Goal: Transaction & Acquisition: Obtain resource

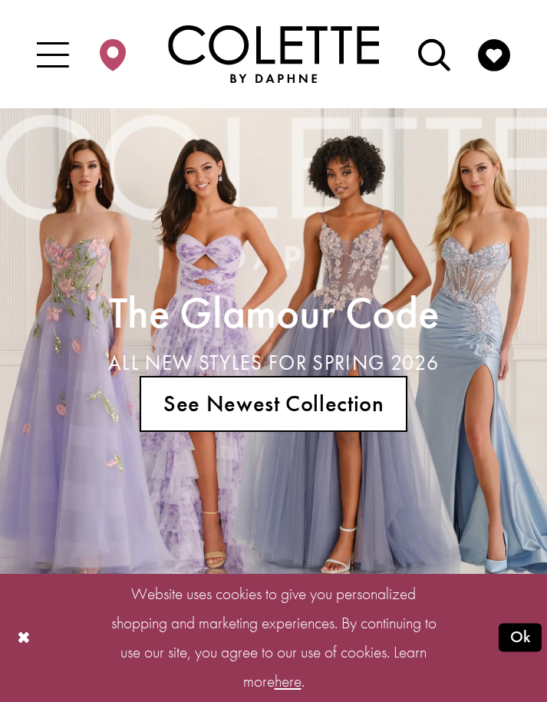
scroll to position [6, 0]
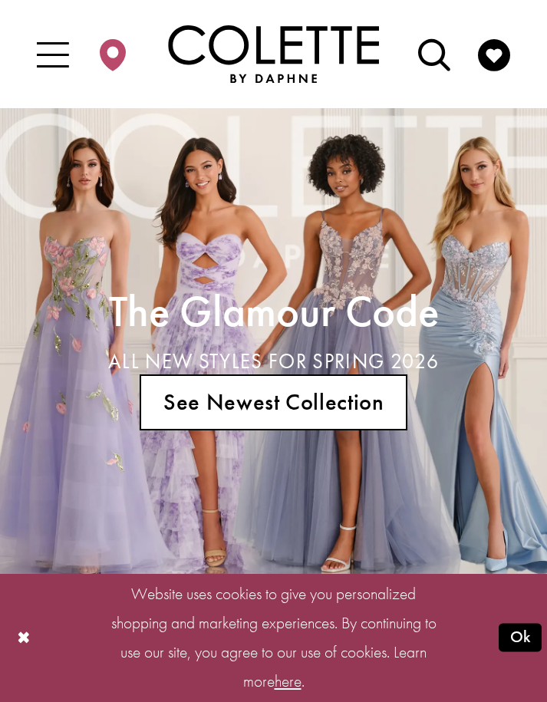
click at [51, 44] on icon "Toggle Main Navigation Menu" at bounding box center [53, 56] width 32 height 32
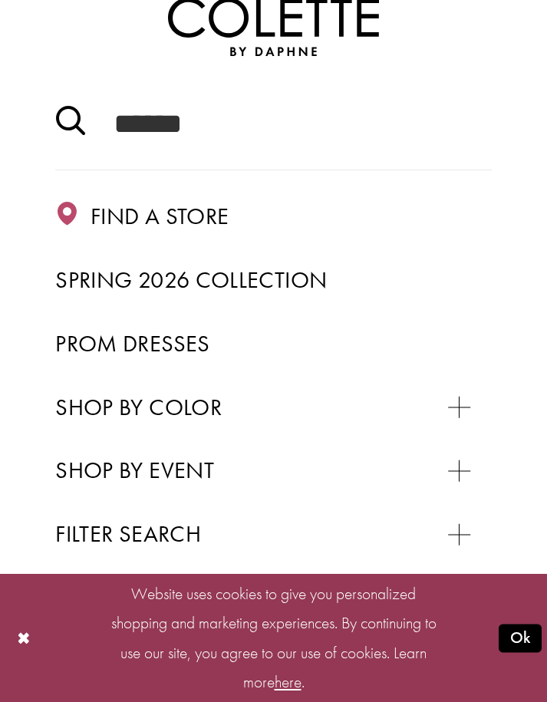
scroll to position [119, 0]
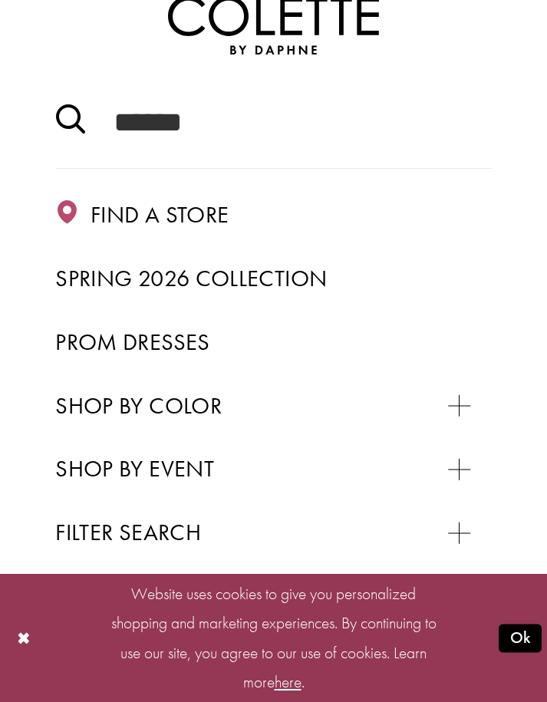
click at [161, 354] on span "Prom Dresses" at bounding box center [132, 342] width 154 height 30
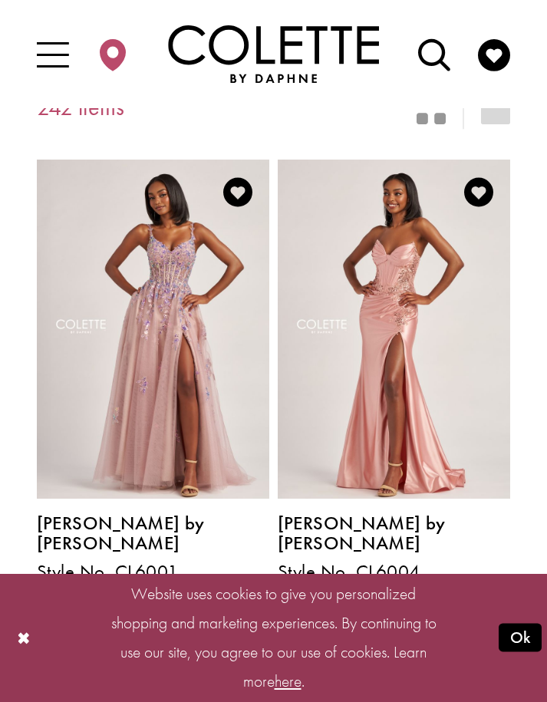
scroll to position [396, 0]
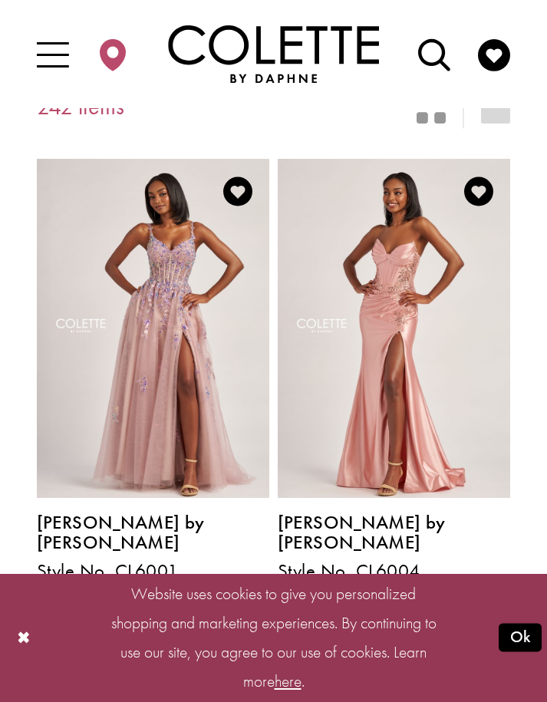
click at [485, 118] on icon "Switch layout to 1 columns" at bounding box center [495, 108] width 29 height 29
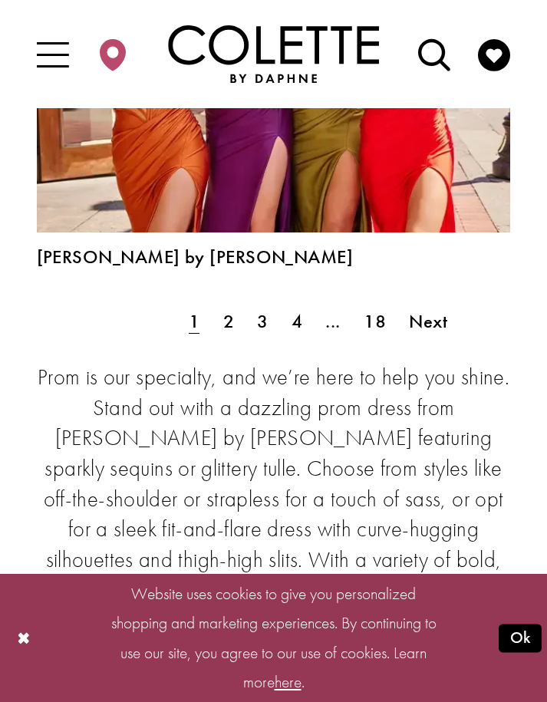
scroll to position [12526, 0]
click at [301, 308] on span "4" at bounding box center [296, 320] width 11 height 24
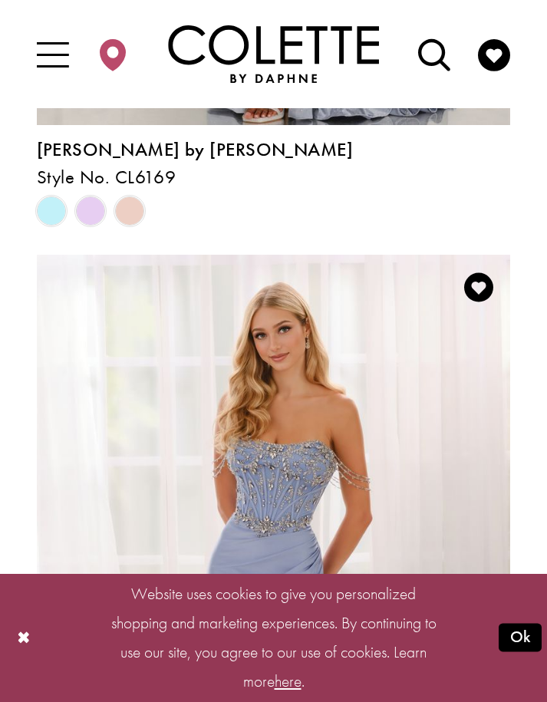
scroll to position [1966, 0]
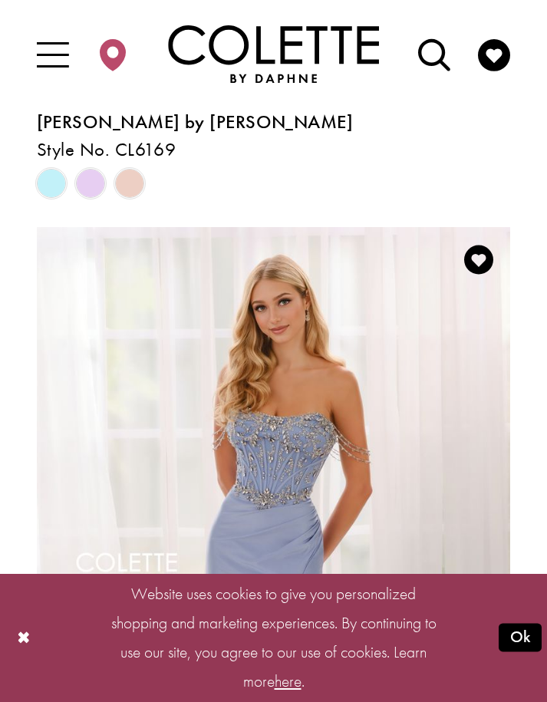
click at [527, 652] on button "Ok" at bounding box center [519, 637] width 43 height 28
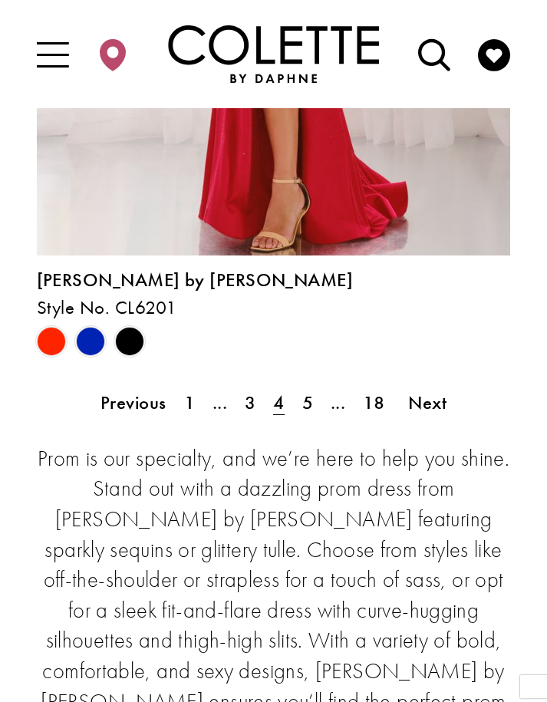
scroll to position [11636, 0]
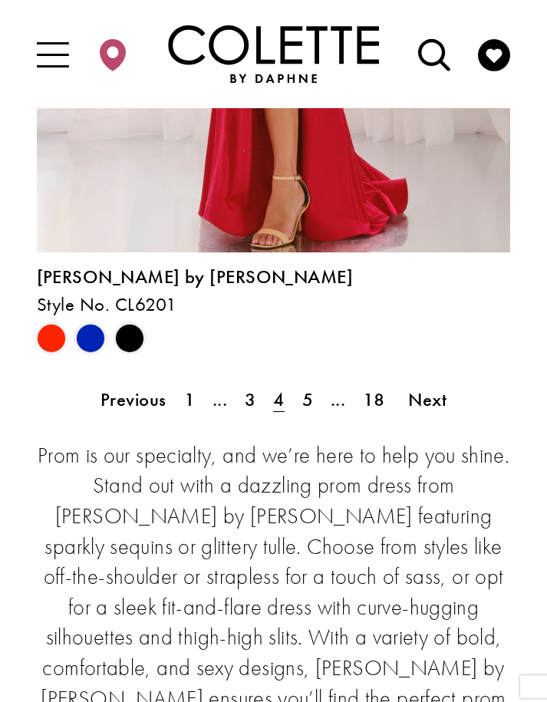
click at [314, 383] on link "5" at bounding box center [307, 399] width 28 height 38
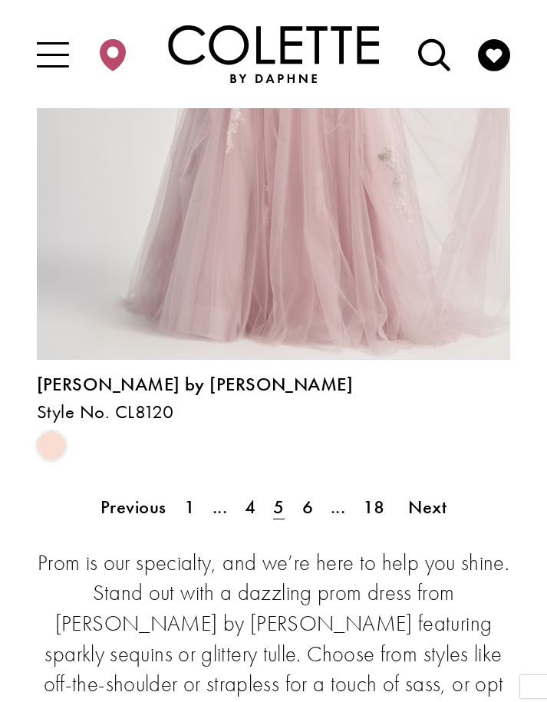
scroll to position [11592, 0]
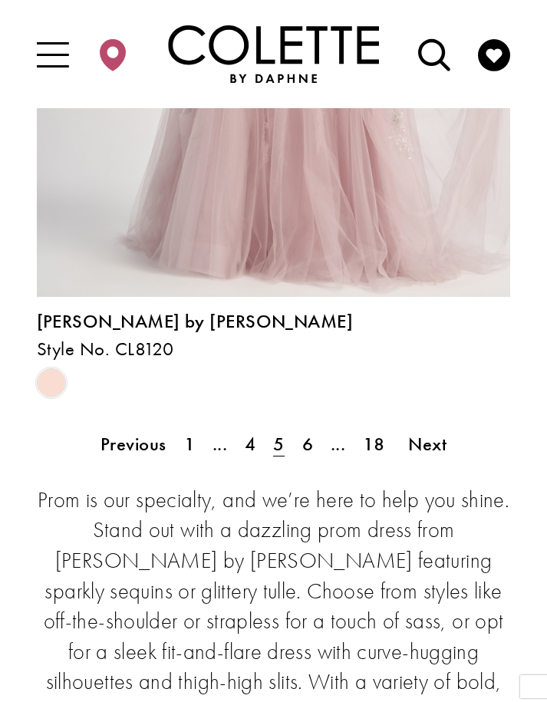
click at [317, 435] on link "6" at bounding box center [307, 444] width 28 height 38
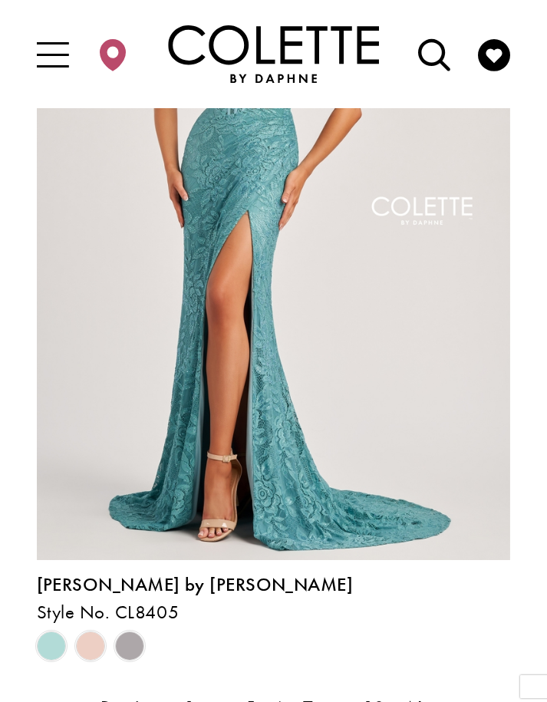
scroll to position [11329, 0]
click at [93, 636] on span "Product List" at bounding box center [90, 644] width 29 height 29
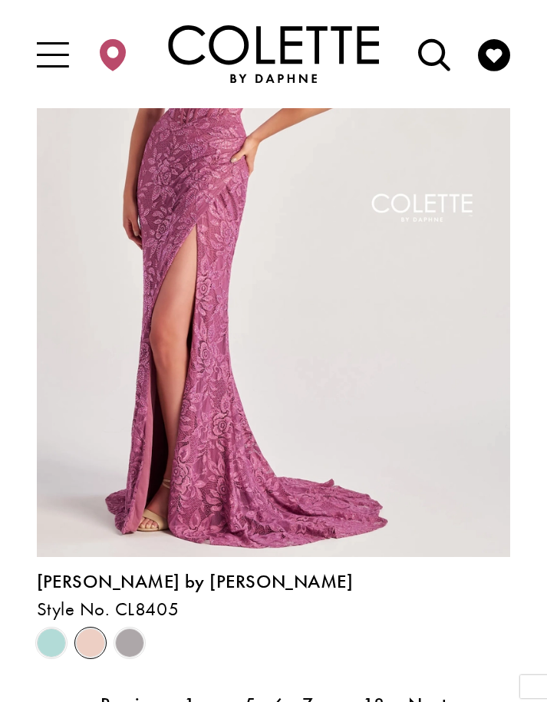
scroll to position [11337, 0]
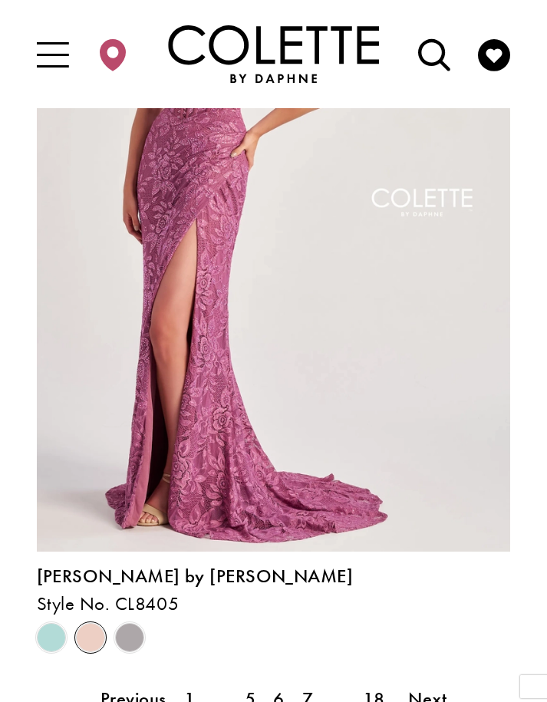
click at [132, 626] on span "Product List" at bounding box center [129, 637] width 29 height 29
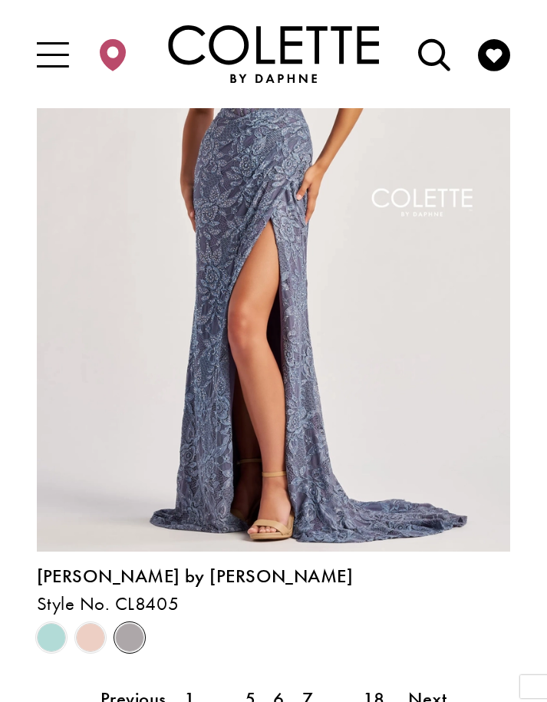
click at [104, 627] on span "Product List" at bounding box center [90, 637] width 29 height 29
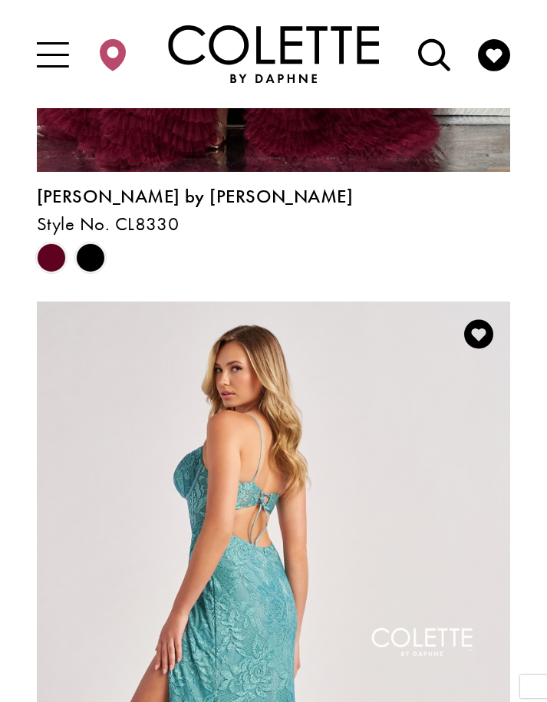
scroll to position [10895, 0]
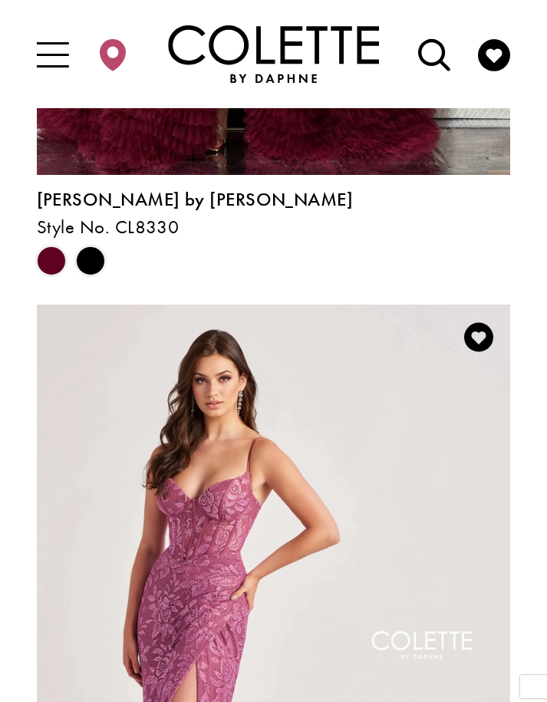
click at [478, 330] on icon "Add to Wishlist" at bounding box center [478, 336] width 29 height 29
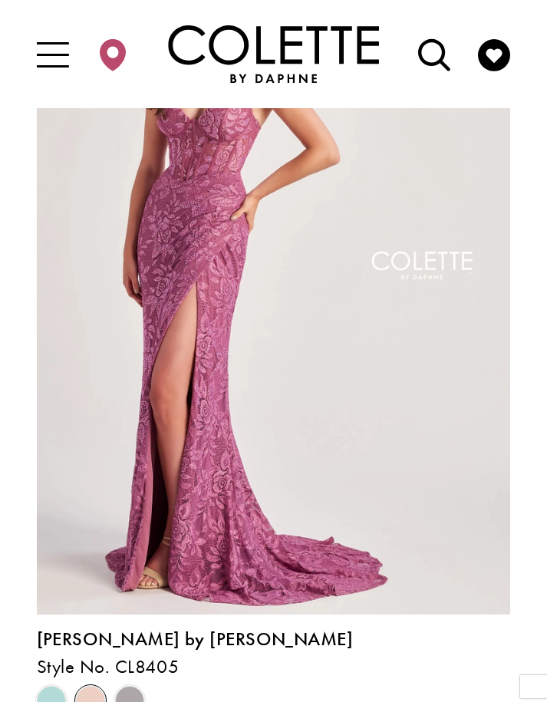
scroll to position [11344, 0]
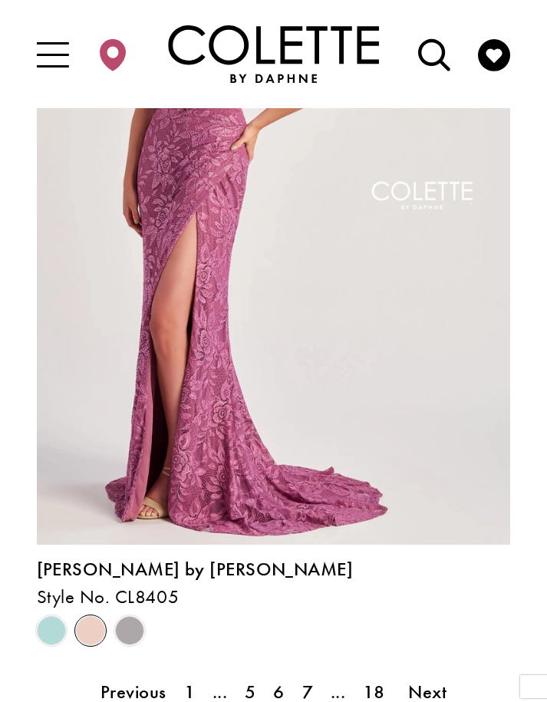
click at [316, 677] on link "7" at bounding box center [307, 691] width 28 height 38
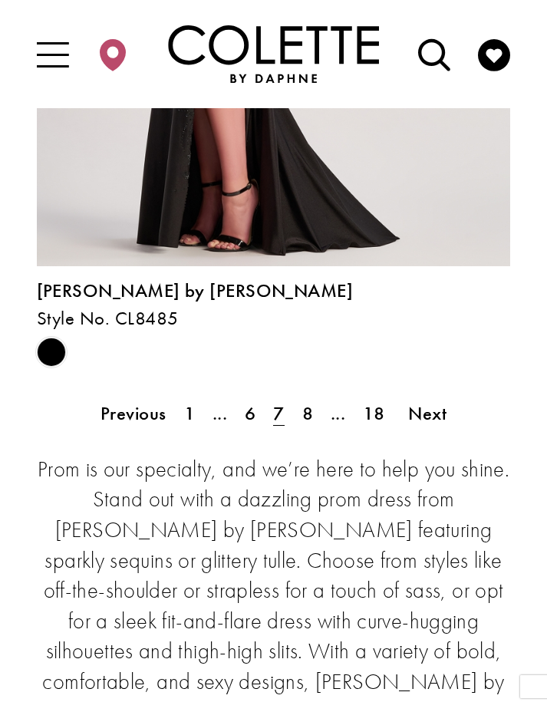
click at [314, 394] on link "8" at bounding box center [307, 413] width 28 height 38
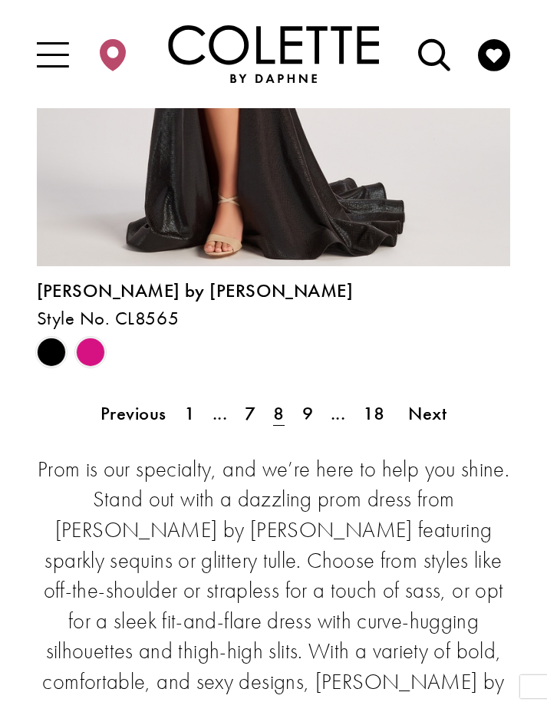
scroll to position [11631, 0]
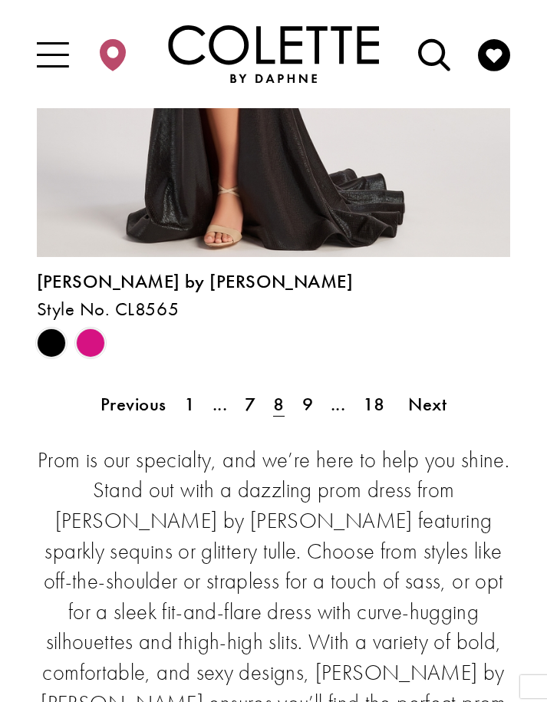
click at [307, 392] on span "9" at bounding box center [307, 404] width 11 height 24
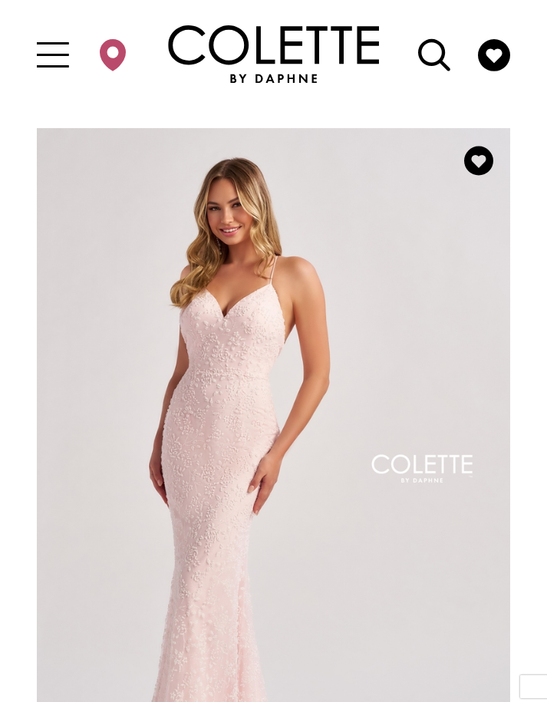
scroll to position [11073, 0]
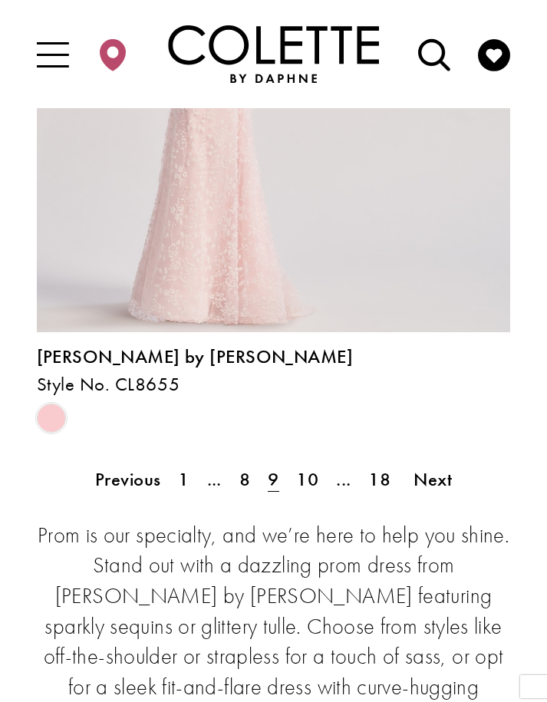
click at [311, 474] on span "10" at bounding box center [307, 479] width 22 height 24
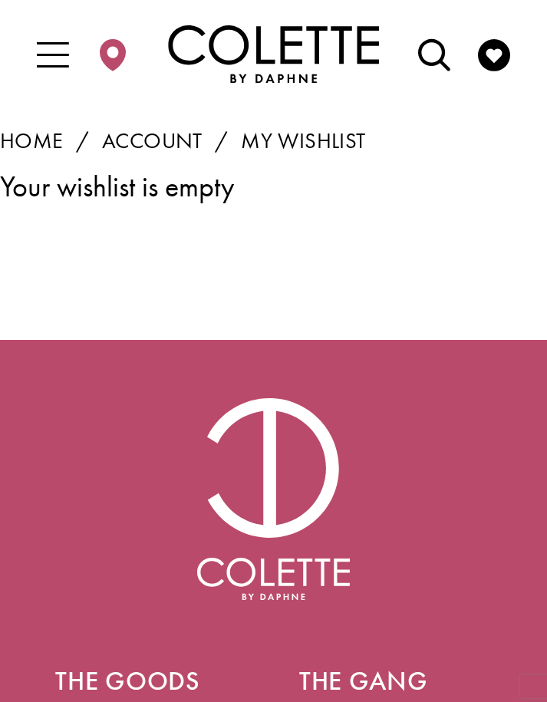
click at [57, 51] on icon "Toggle Main Navigation Menu" at bounding box center [53, 56] width 32 height 32
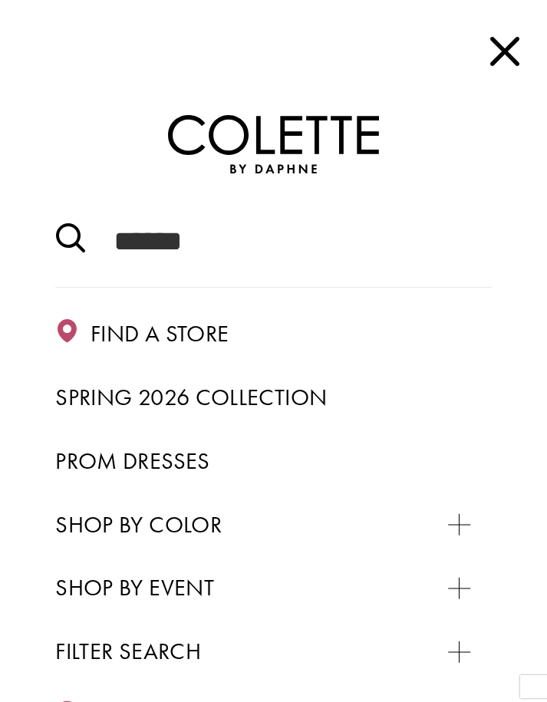
click at [515, 45] on span "Close Main Navbar" at bounding box center [505, 51] width 44 height 44
